Goal: Transaction & Acquisition: Obtain resource

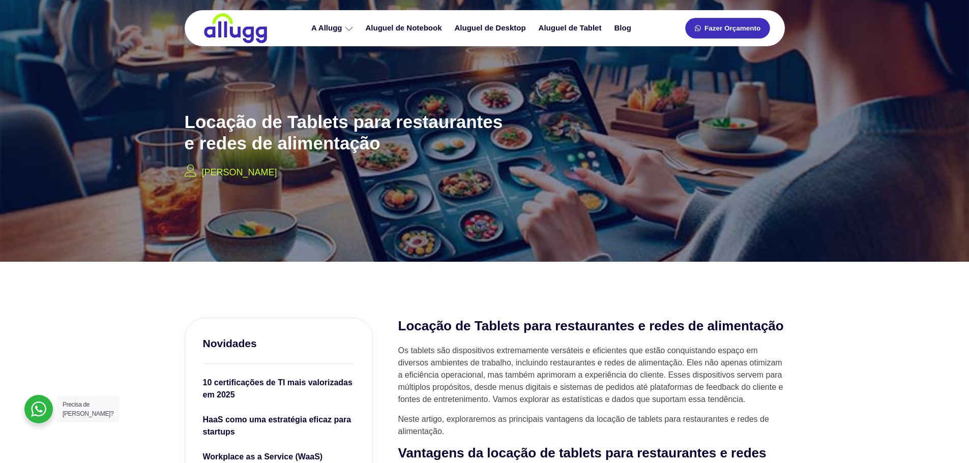
click at [740, 23] on link "Fazer Orçamento" at bounding box center [727, 28] width 84 height 21
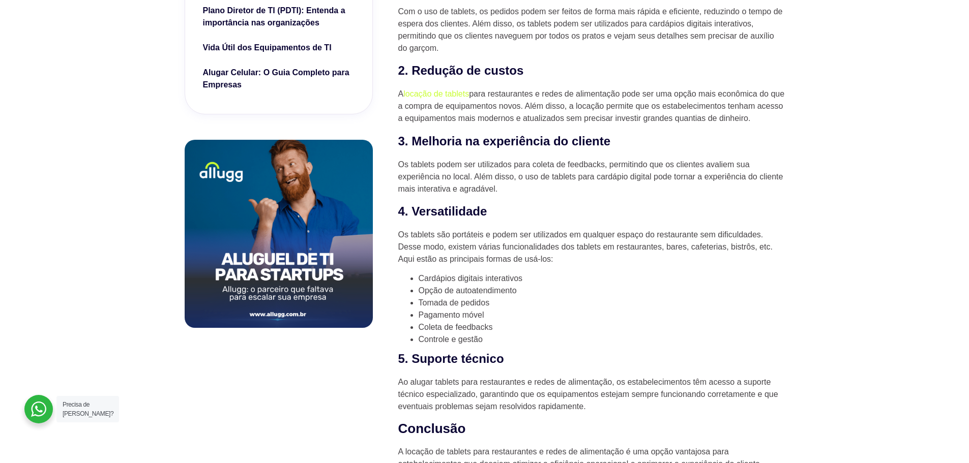
click at [34, 412] on div at bounding box center [38, 409] width 28 height 28
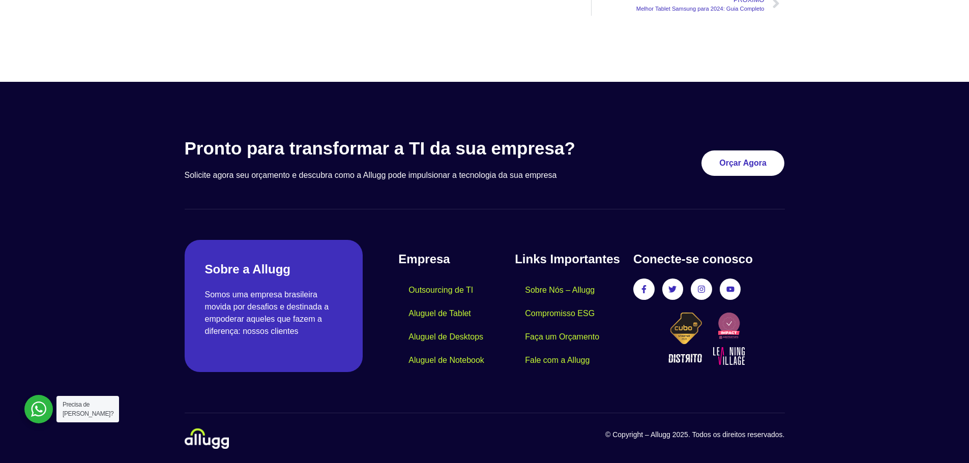
scroll to position [1417, 0]
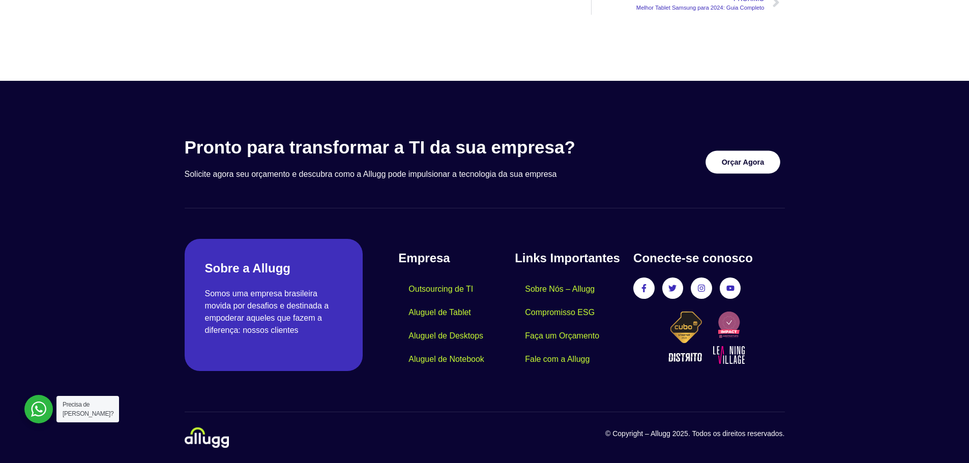
click at [728, 163] on span "Orçar Agora" at bounding box center [743, 162] width 43 height 7
